Goal: Check status: Check status

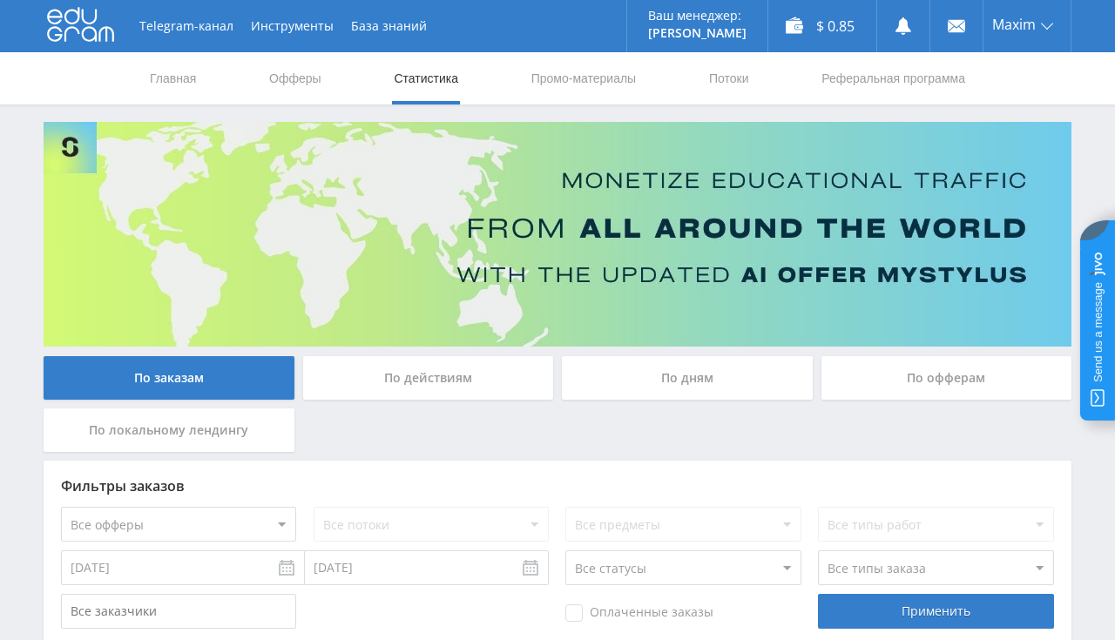
click at [176, 70] on link "Главная" at bounding box center [173, 78] width 50 height 52
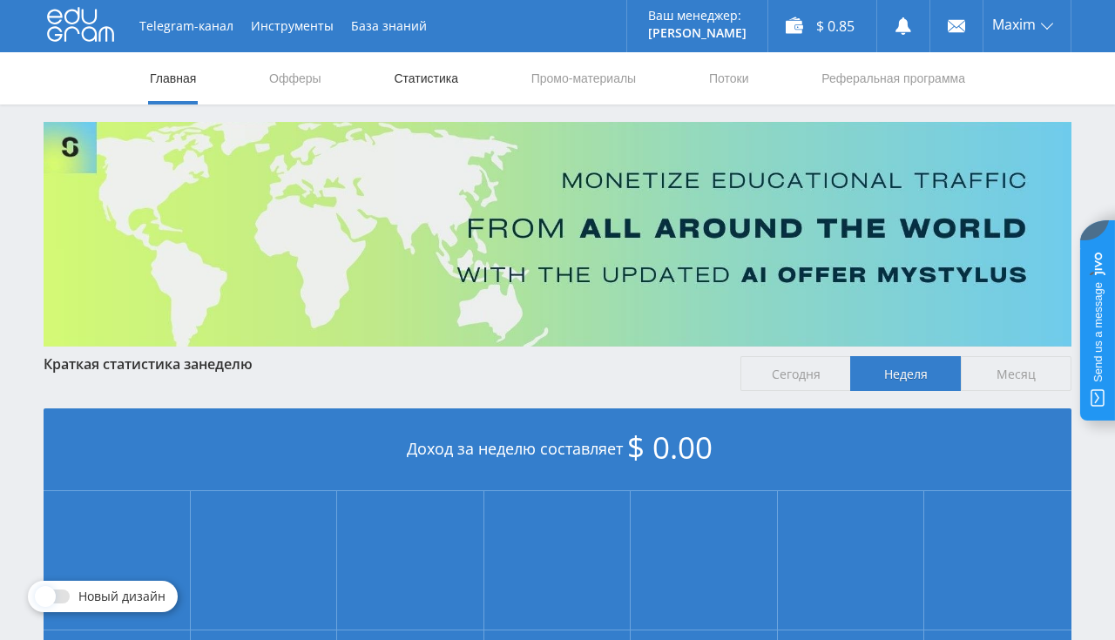
click at [427, 77] on link "Статистика" at bounding box center [426, 78] width 68 height 52
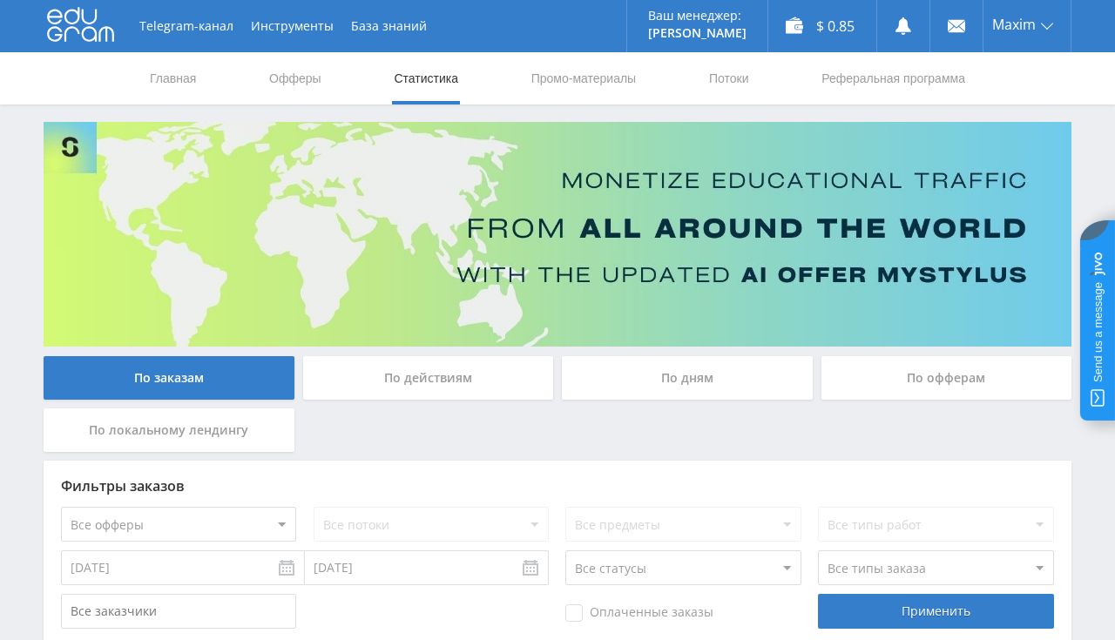
click at [211, 83] on nav "Главная Офферы Статистика Промо-материалы Потоки Реферальная программа" at bounding box center [557, 78] width 819 height 52
click at [164, 83] on link "Главная" at bounding box center [173, 78] width 50 height 52
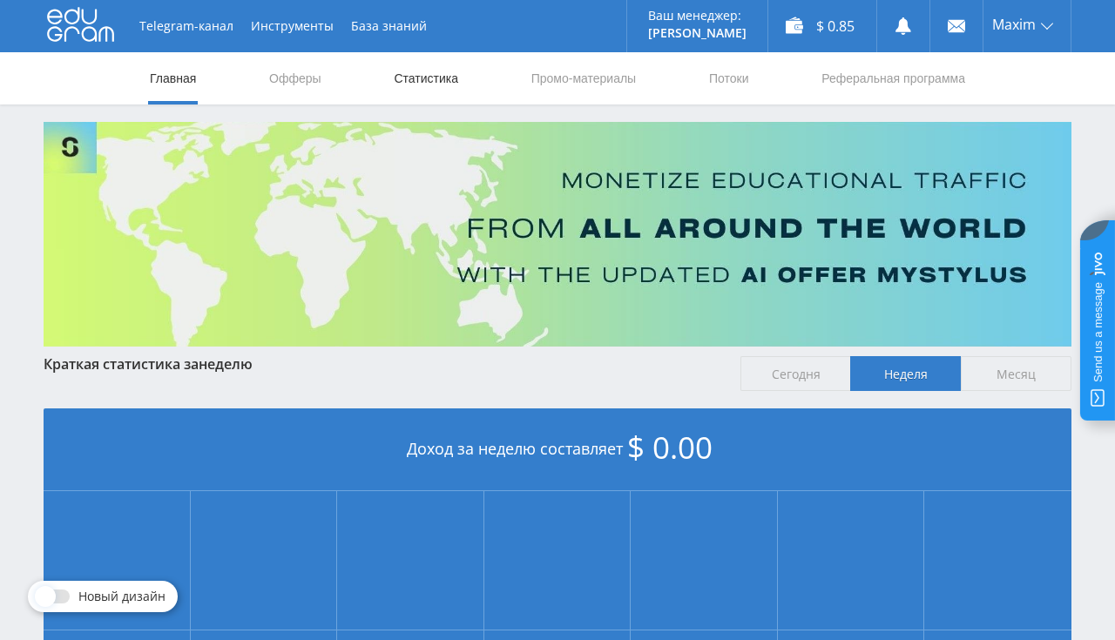
click at [430, 78] on link "Статистика" at bounding box center [426, 78] width 68 height 52
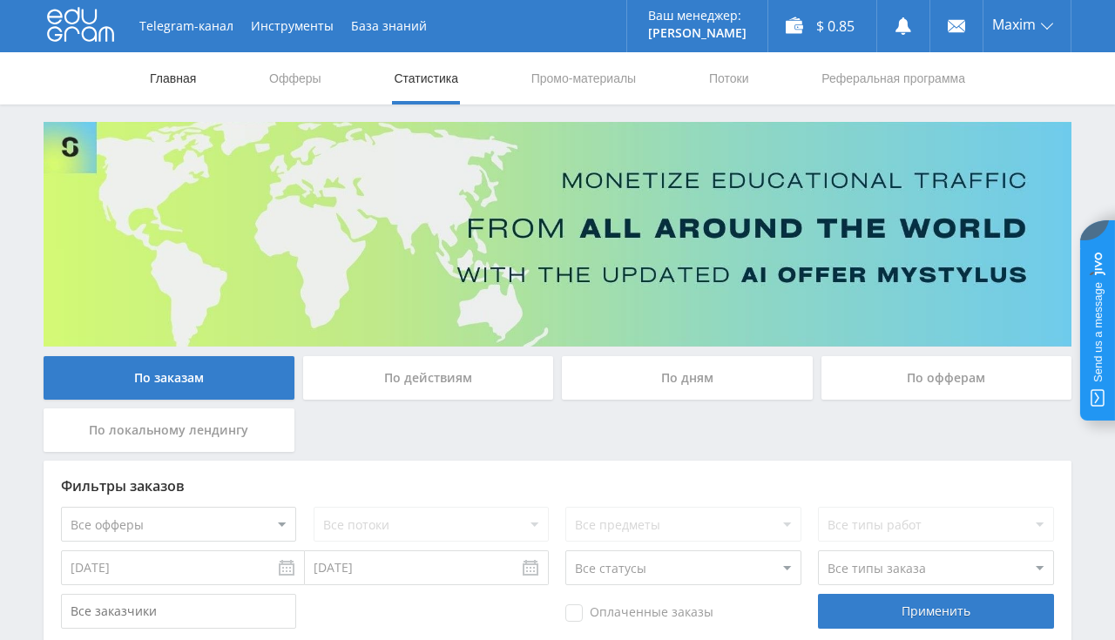
click at [162, 71] on link "Главная" at bounding box center [173, 78] width 50 height 52
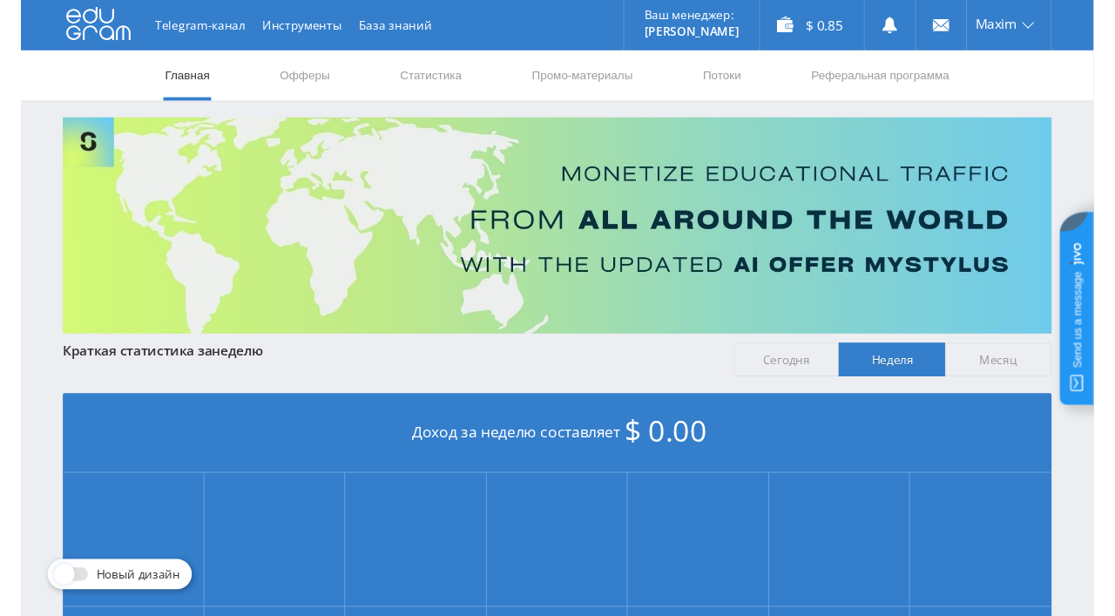
scroll to position [367, 0]
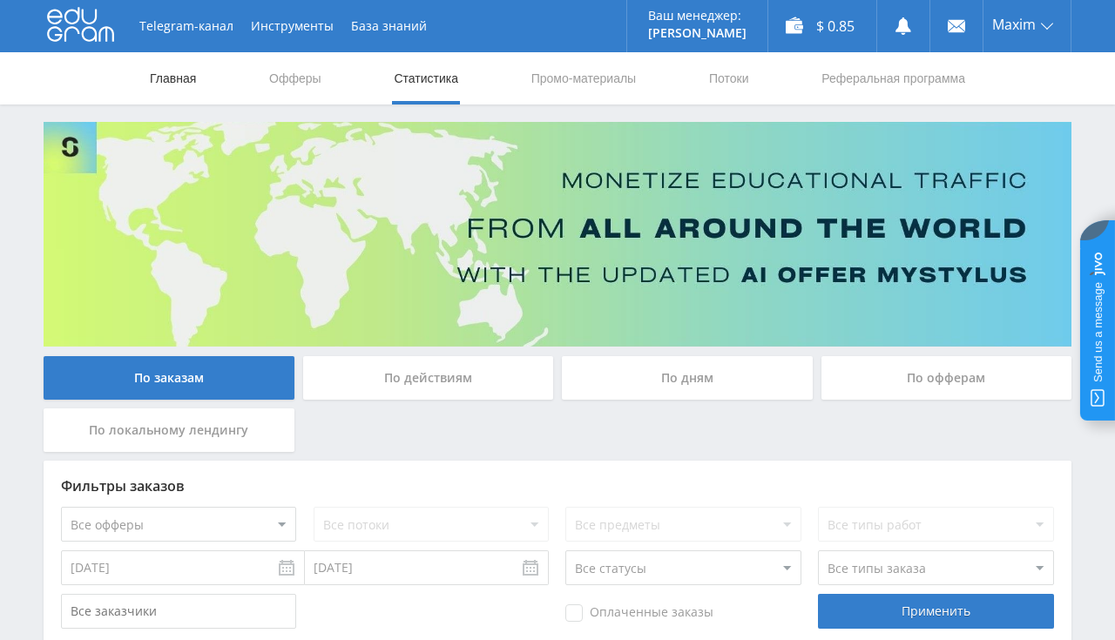
click at [194, 78] on link "Главная" at bounding box center [173, 78] width 50 height 52
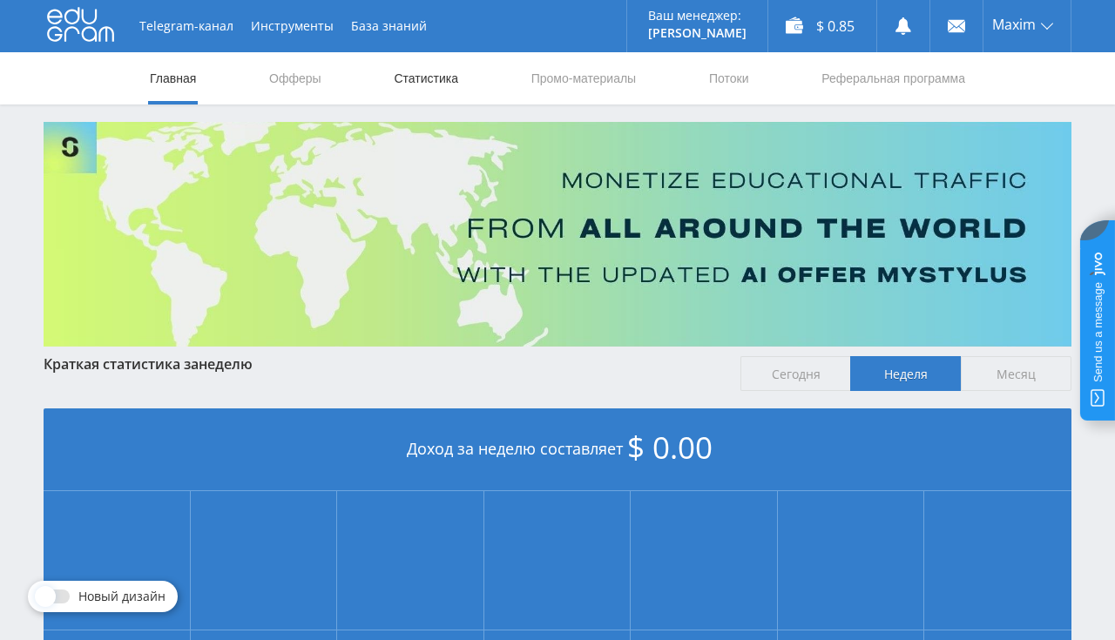
click at [407, 85] on link "Статистика" at bounding box center [426, 78] width 68 height 52
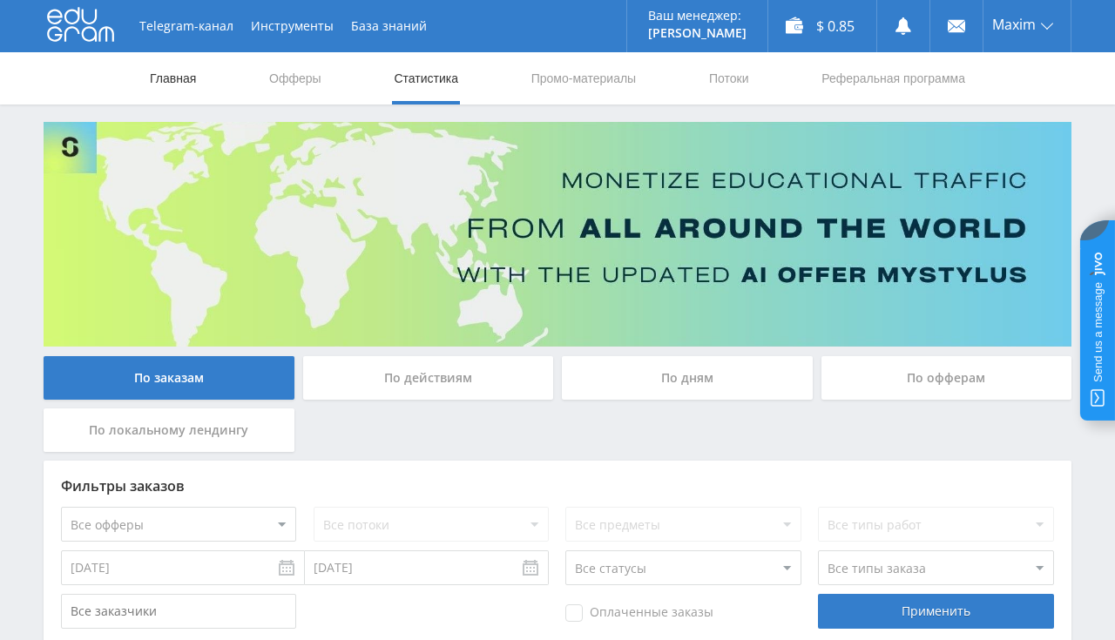
click at [164, 82] on link "Главная" at bounding box center [173, 78] width 50 height 52
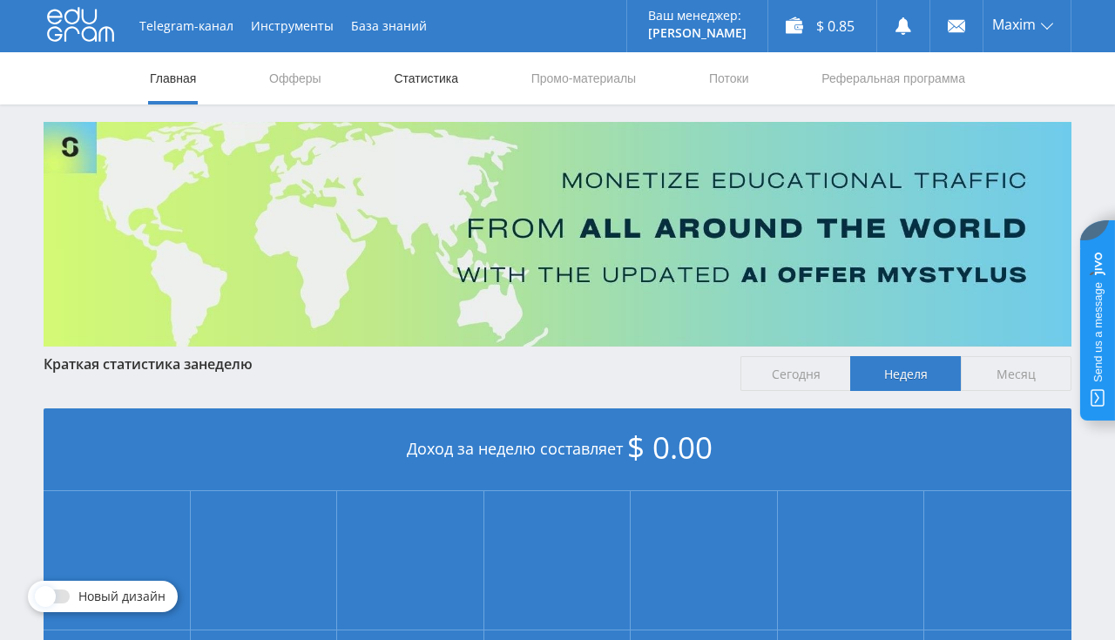
click at [444, 73] on link "Статистика" at bounding box center [426, 78] width 68 height 52
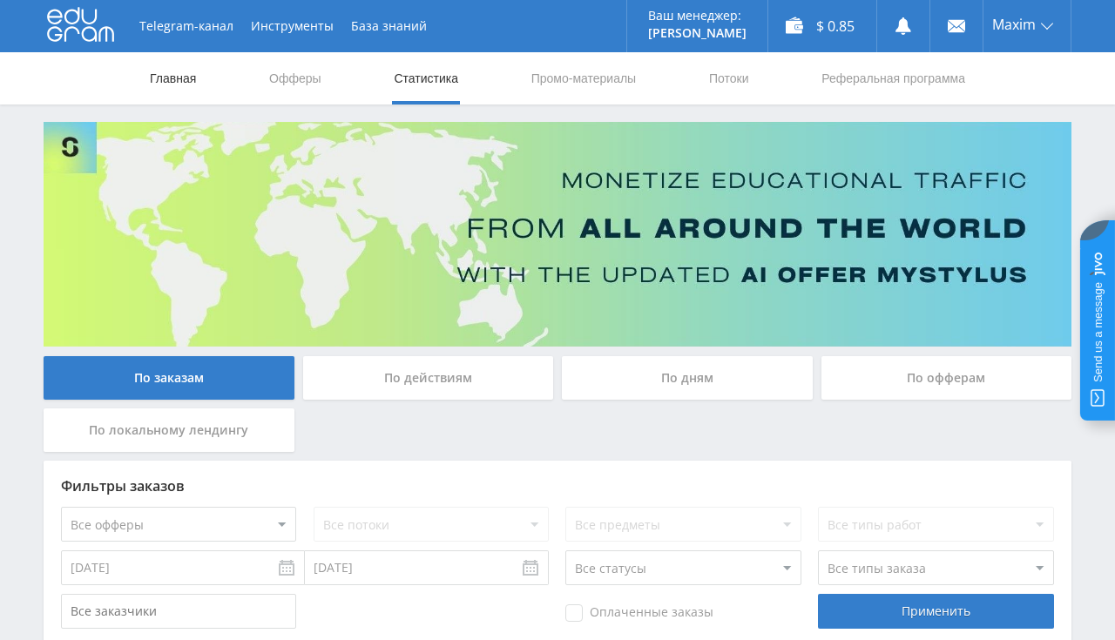
click at [183, 67] on link "Главная" at bounding box center [173, 78] width 50 height 52
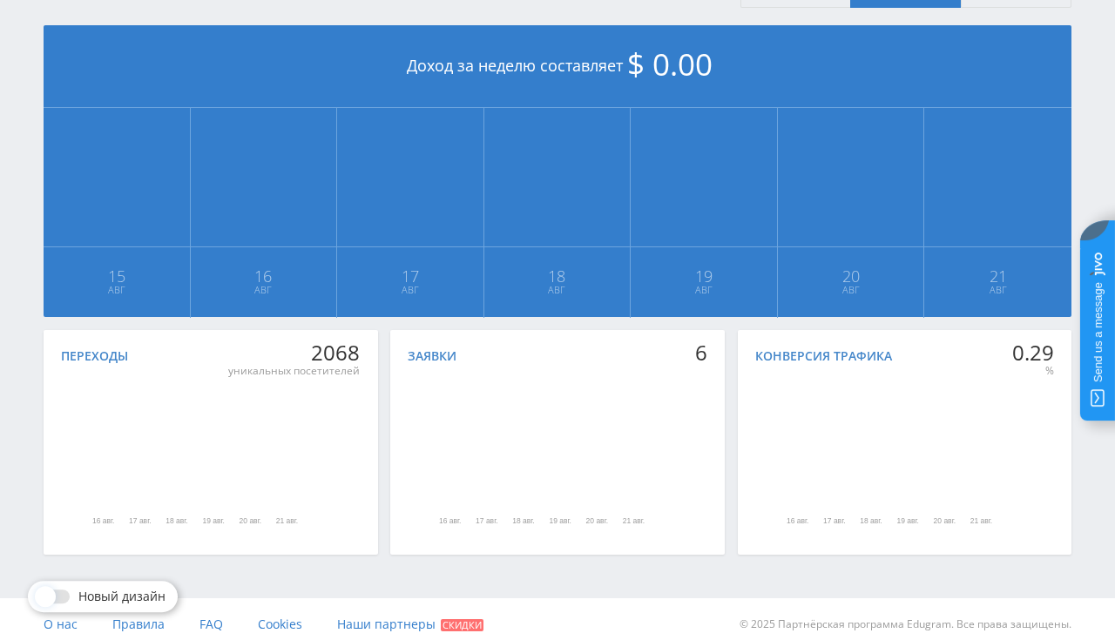
scroll to position [394, 0]
